Goal: Task Accomplishment & Management: Use online tool/utility

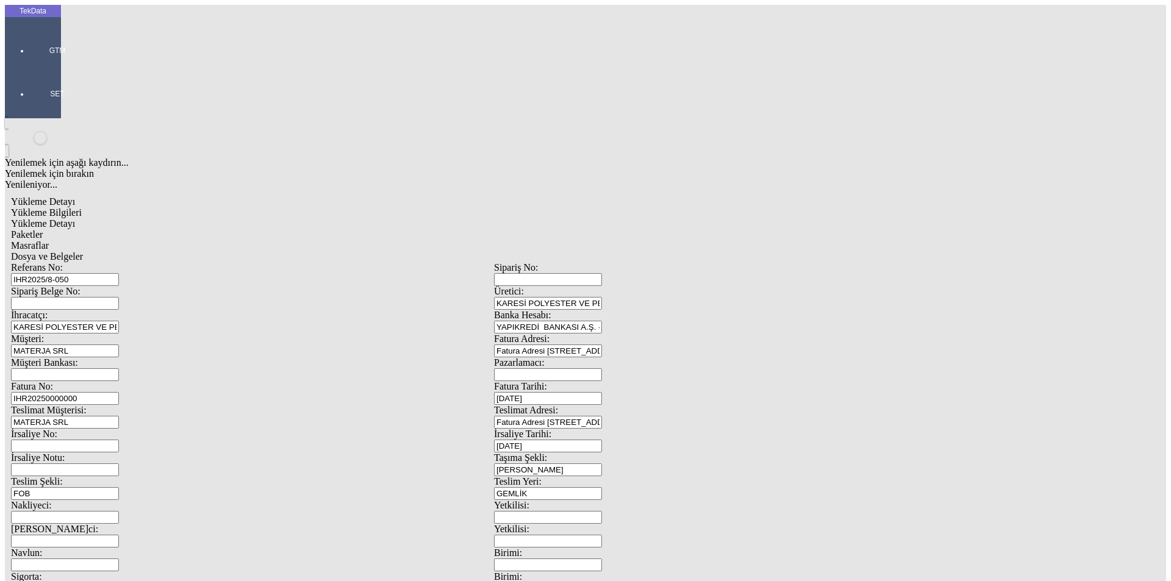
click at [75, 218] on span "Yükleme Detayı" at bounding box center [43, 223] width 64 height 10
type input "Avro"
type input "2024/D1-02465"
drag, startPoint x: 199, startPoint y: 174, endPoint x: 70, endPoint y: 187, distance: 129.3
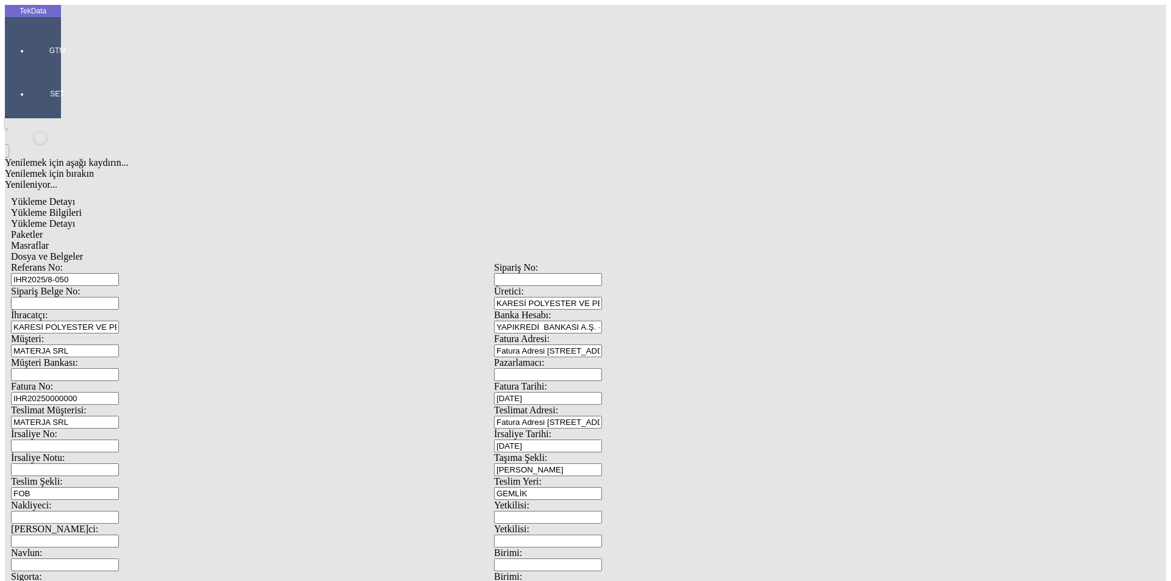
type input "24940"
drag, startPoint x: 644, startPoint y: 222, endPoint x: 586, endPoint y: 218, distance: 58.7
type input "24940"
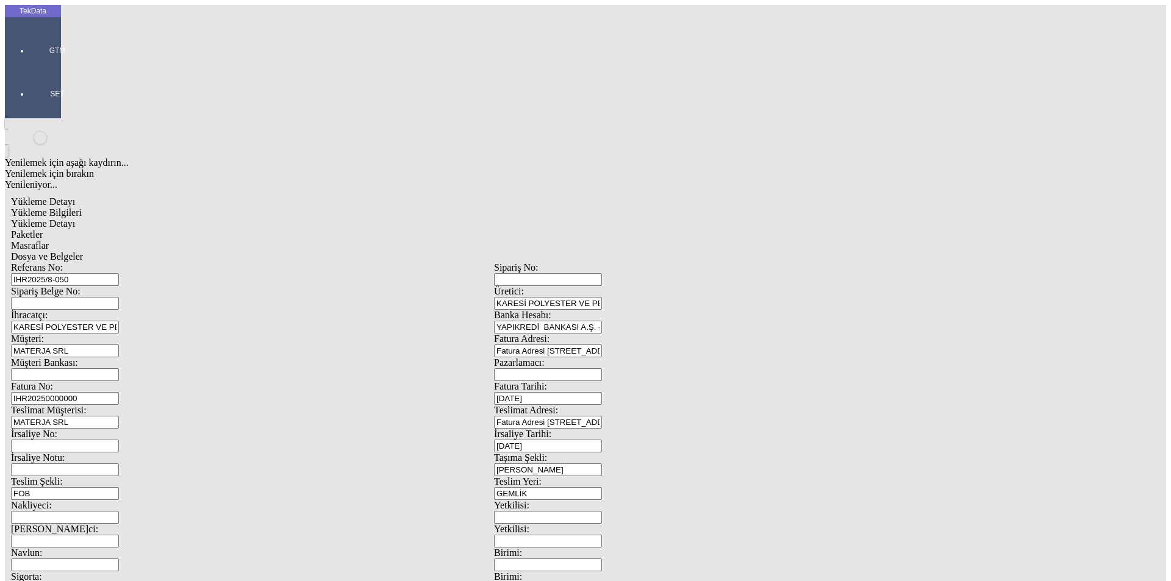
drag, startPoint x: 190, startPoint y: 253, endPoint x: 65, endPoint y: 251, distance: 125.1
type input "24940"
click at [43, 229] on span "Paketler" at bounding box center [27, 234] width 32 height 10
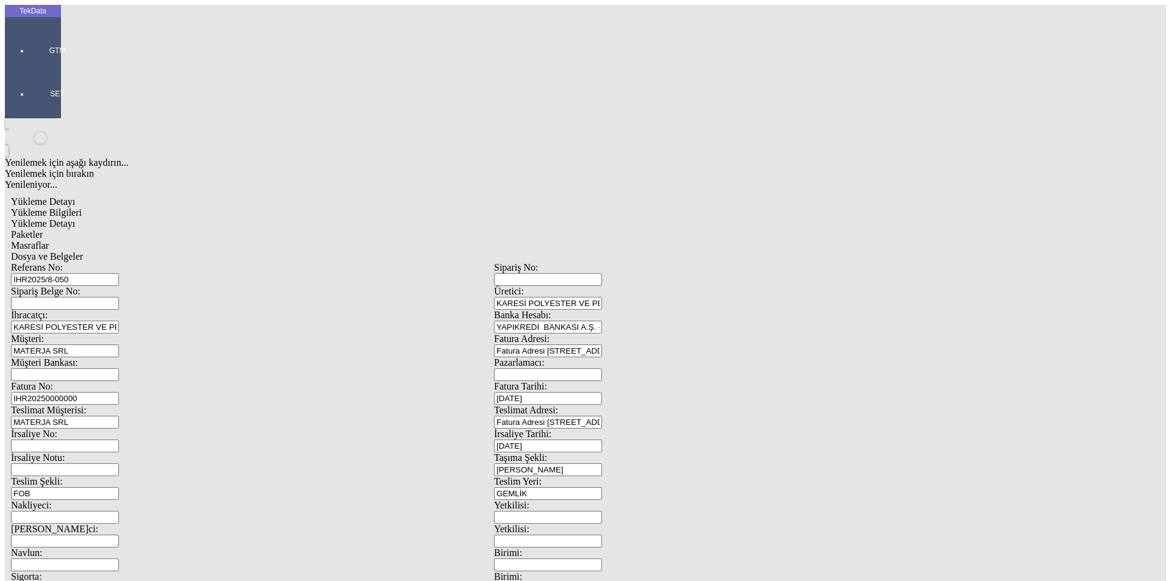
click at [339, 240] on div "Masraflar" at bounding box center [494, 245] width 966 height 11
click at [406, 240] on div "Masraflar" at bounding box center [494, 245] width 966 height 11
click at [83, 251] on span "Dosya ve Belgeler" at bounding box center [47, 256] width 72 height 10
click at [43, 229] on span "Paketler" at bounding box center [27, 234] width 32 height 10
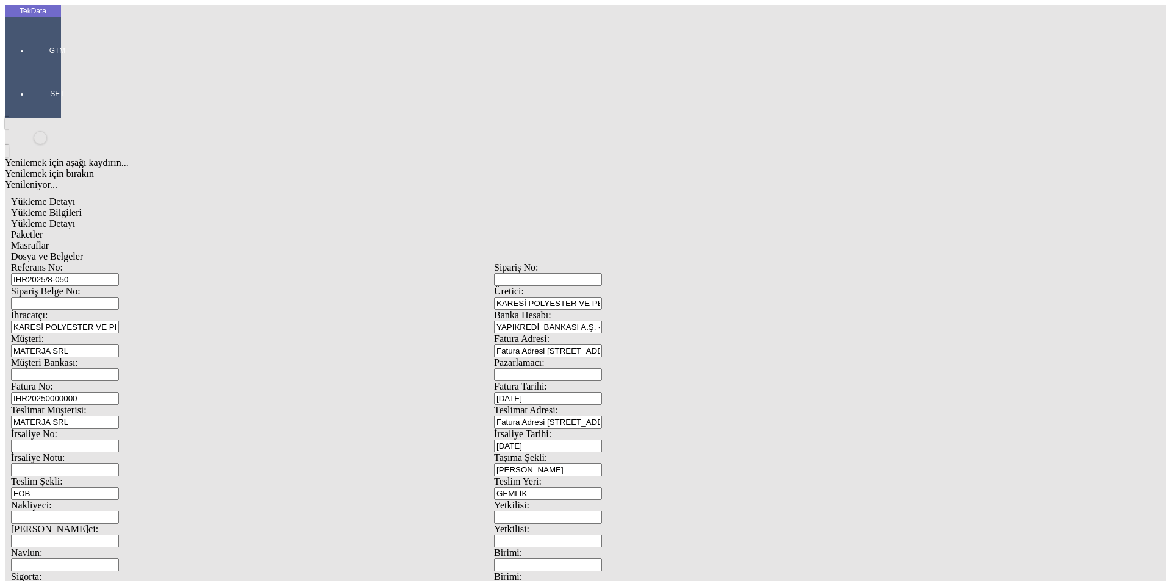
drag, startPoint x: 683, startPoint y: 128, endPoint x: 537, endPoint y: 138, distance: 146.8
type input "35"
click at [364, 240] on div "Masraflar" at bounding box center [494, 245] width 966 height 11
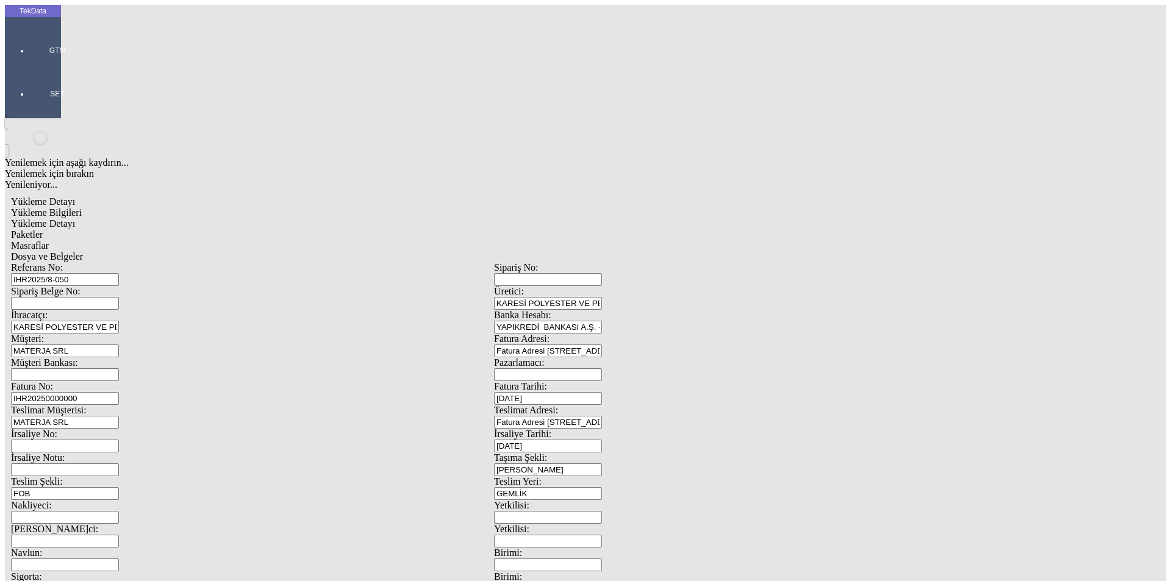
drag, startPoint x: 415, startPoint y: 59, endPoint x: 426, endPoint y: 61, distance: 11.2
click at [415, 251] on div "Dosya ve Belgeler" at bounding box center [494, 256] width 966 height 11
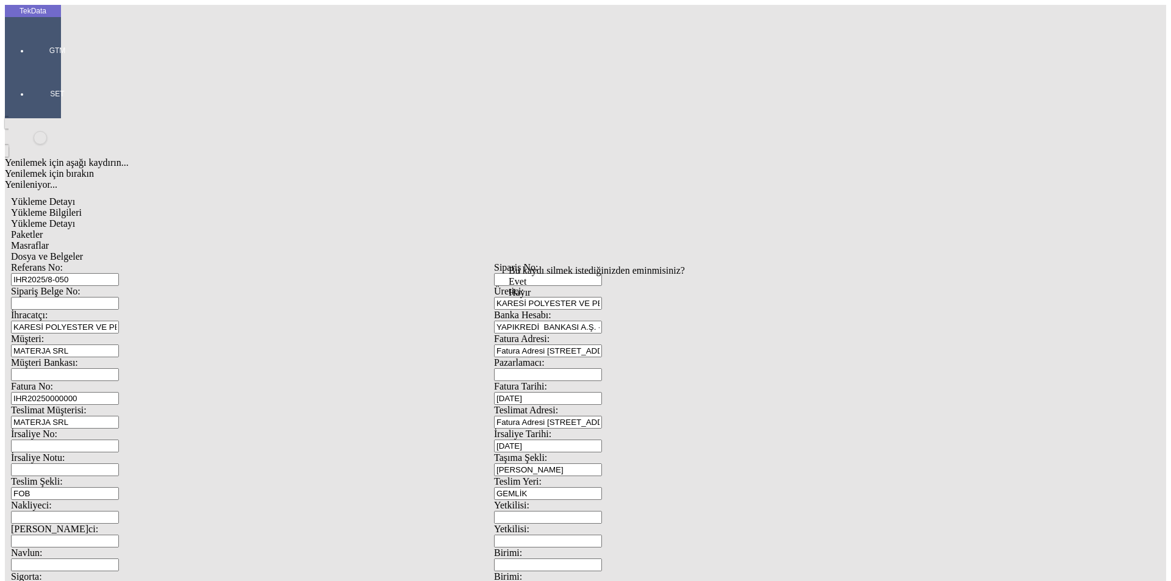
click at [189, 33] on div "Bu kaydı silmek istediğinizden eminmisiniz? [PERSON_NAME]" at bounding box center [94, 16] width 189 height 33
click at [570, 287] on div "Evet" at bounding box center [597, 281] width 176 height 11
click at [83, 251] on span "Dosya ve Belgeler" at bounding box center [47, 256] width 72 height 10
